Goal: Find specific page/section: Find specific page/section

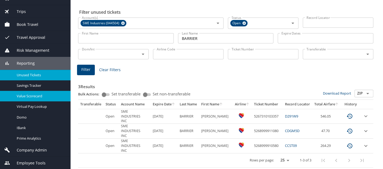
scroll to position [30, 0]
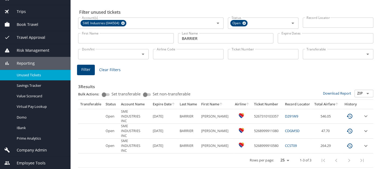
click at [32, 148] on span "Company Admin" at bounding box center [28, 150] width 37 height 6
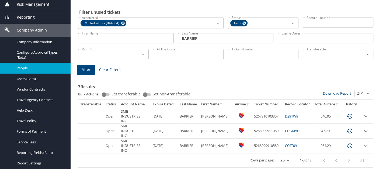
scroll to position [84, 0]
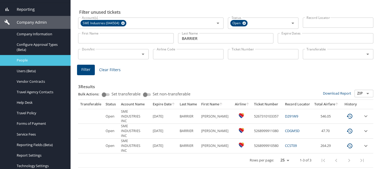
click at [42, 62] on span "People" at bounding box center [40, 60] width 47 height 5
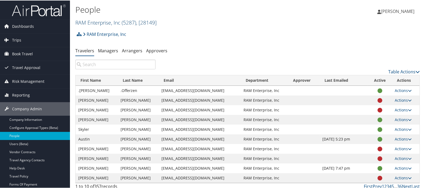
click at [90, 24] on link "RAM Enterprise, Inc ( 5287 ) , [ 28149 ]" at bounding box center [115, 21] width 81 height 7
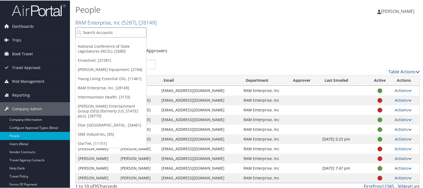
click at [93, 30] on input "search" at bounding box center [111, 32] width 71 height 10
click at [94, 51] on link "National Conference of State Legislatures (NCSL), [2680]" at bounding box center [111, 48] width 71 height 14
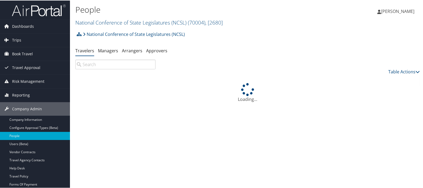
click at [96, 65] on input "search" at bounding box center [115, 64] width 80 height 10
type input "s"
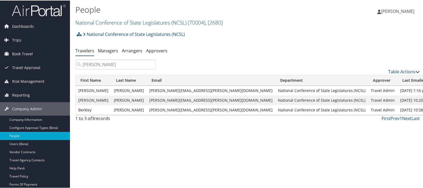
type input "skinner"
click at [117, 89] on td "Skinner" at bounding box center [129, 90] width 36 height 10
copy td "Skinner"
drag, startPoint x: 112, startPoint y: 64, endPoint x: 73, endPoint y: 64, distance: 39.3
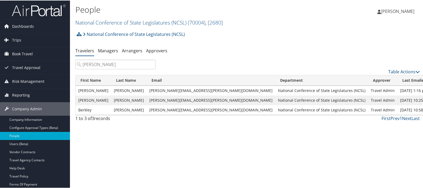
click at [73, 64] on div "skinner" at bounding box center [115, 64] width 88 height 10
click at [119, 108] on td "Skinner" at bounding box center [129, 109] width 36 height 10
click at [118, 108] on td "Skinner" at bounding box center [129, 109] width 36 height 10
copy td "Skinner"
click at [82, 109] on td "Berkley" at bounding box center [94, 109] width 36 height 10
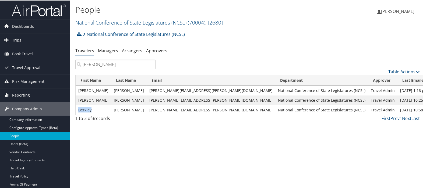
click at [82, 109] on td "Berkley" at bounding box center [94, 109] width 36 height 10
copy td "Berkley"
click at [25, 96] on span "Reporting" at bounding box center [21, 94] width 18 height 13
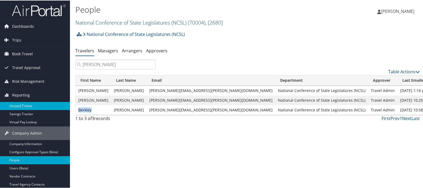
click at [26, 105] on link "Unused Tickets" at bounding box center [35, 105] width 70 height 8
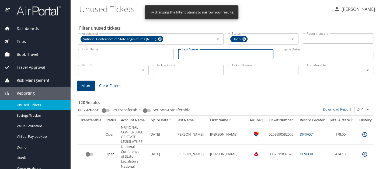
click at [187, 54] on input "Last Name" at bounding box center [226, 54] width 96 height 10
type input "haupt"
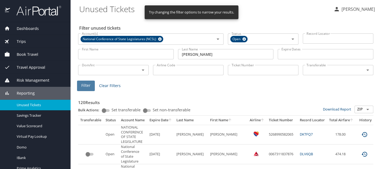
click at [81, 88] on span "Filter" at bounding box center [85, 85] width 9 height 7
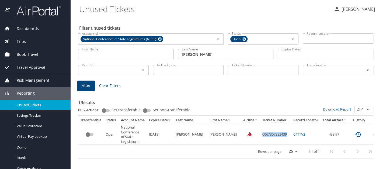
drag, startPoint x: 277, startPoint y: 133, endPoint x: 251, endPoint y: 133, distance: 26.4
click at [260, 133] on td "0067307282439" at bounding box center [275, 135] width 31 height 20
copy td "0067307282439"
